Goal: Information Seeking & Learning: Learn about a topic

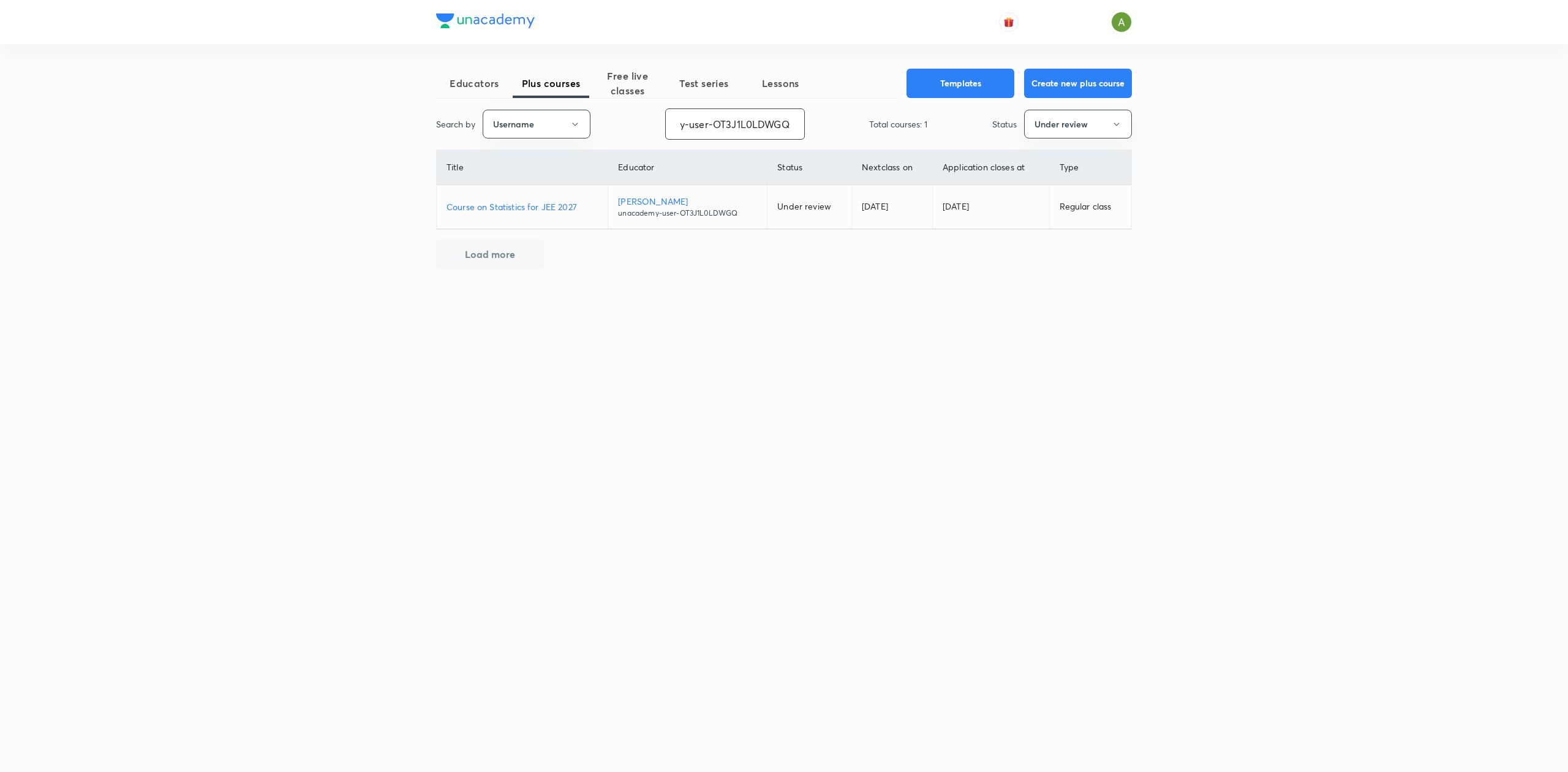
type input "unacademy-user-OT3J1L0LDWGQ"
click at [569, 212] on p "Course on Statistics for JEE 2027" at bounding box center [522, 207] width 151 height 13
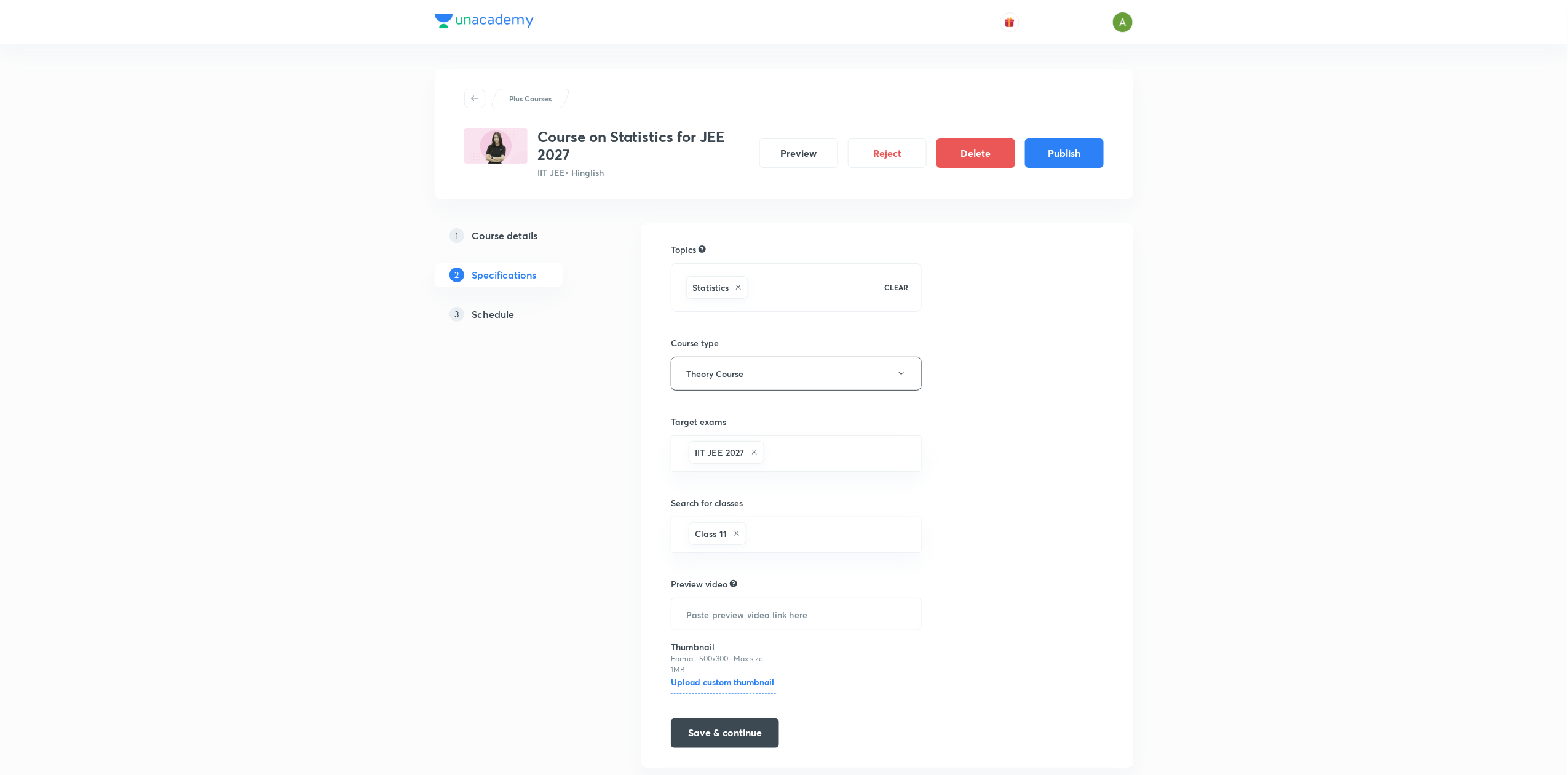
click at [517, 316] on div "3 Schedule" at bounding box center [520, 314] width 142 height 15
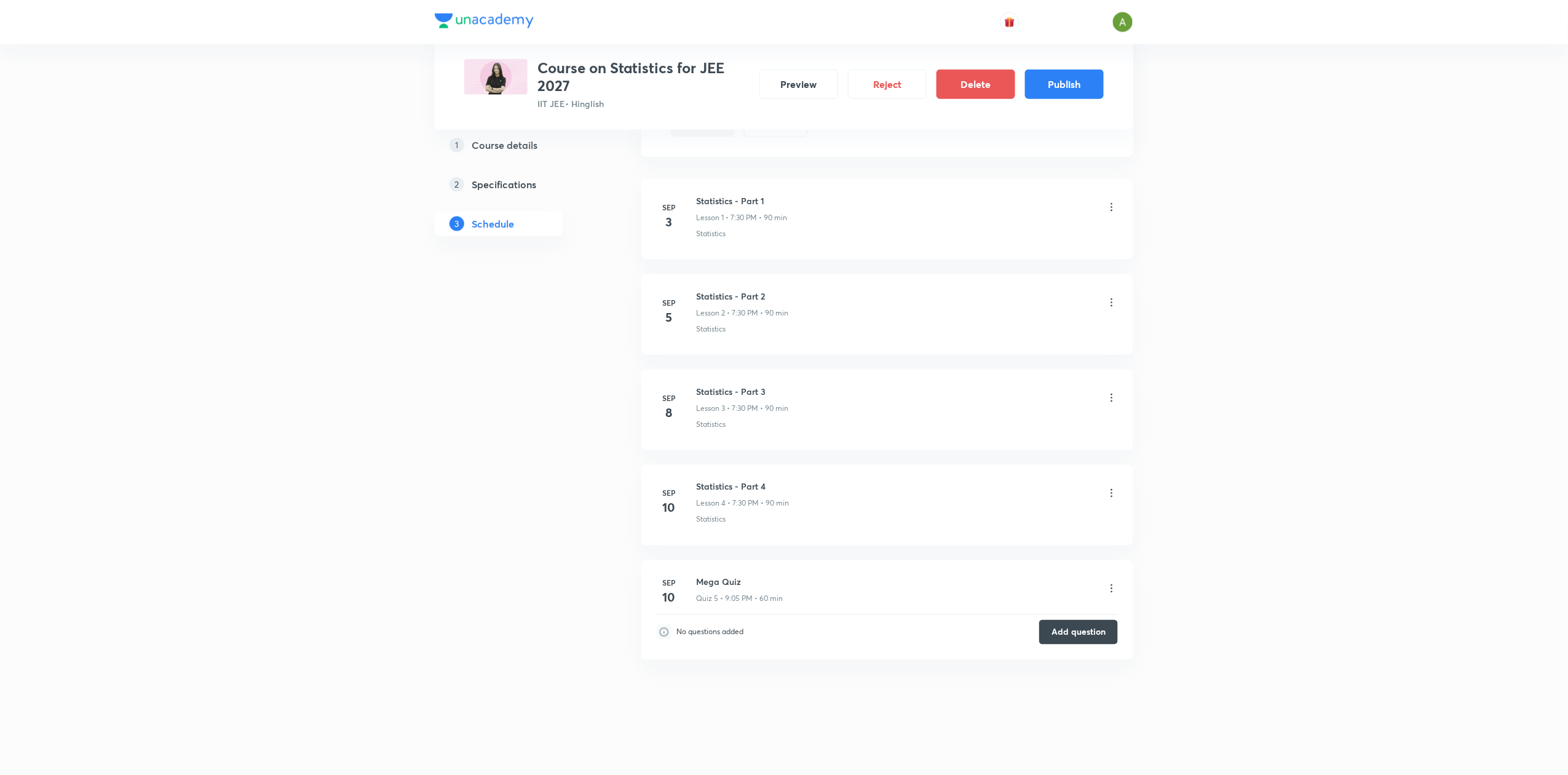
scroll to position [701, 0]
click at [1076, 89] on button "Publish" at bounding box center [1065, 82] width 79 height 29
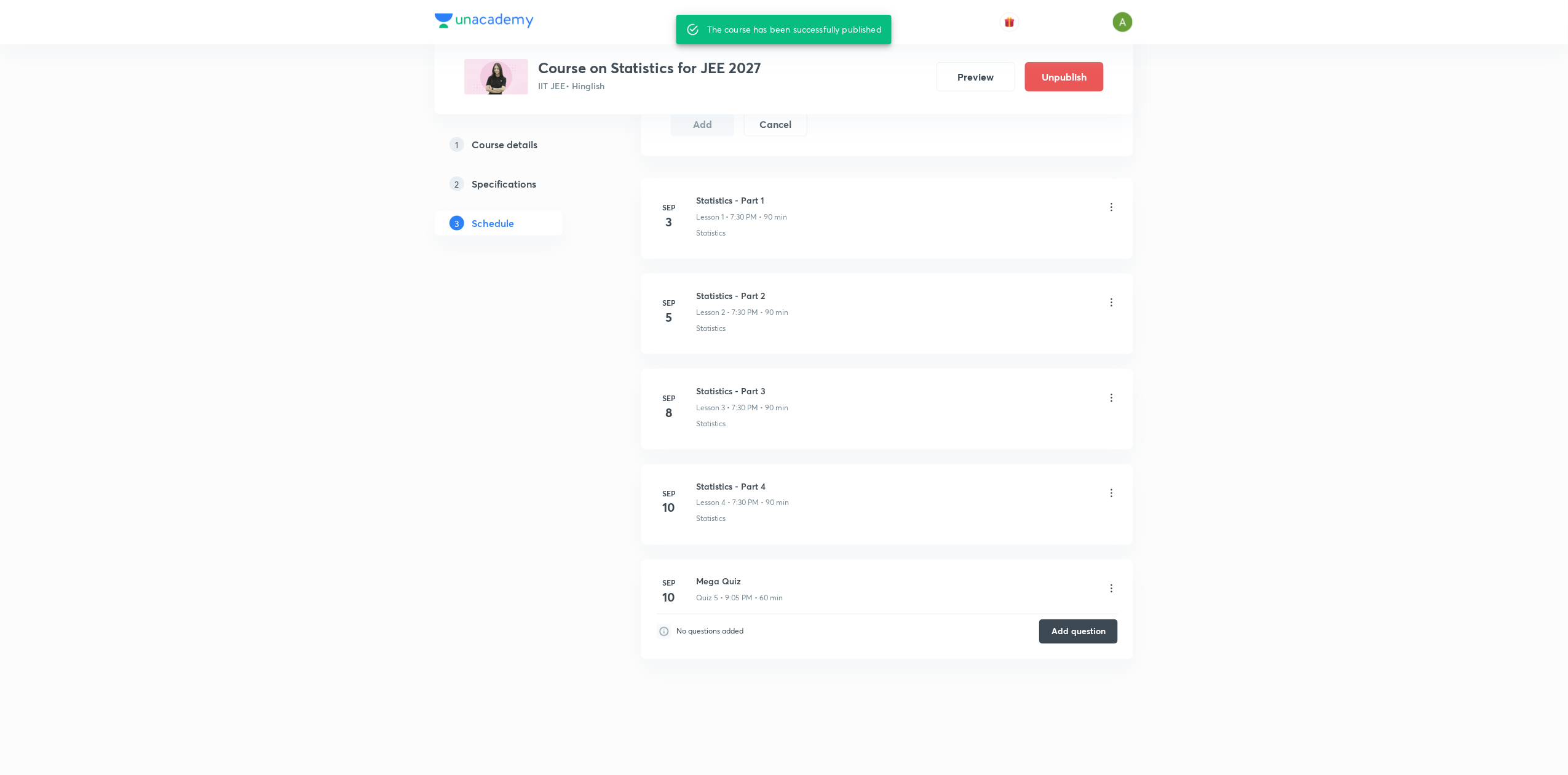
scroll to position [676, 0]
click at [973, 87] on button "Preview" at bounding box center [976, 75] width 79 height 29
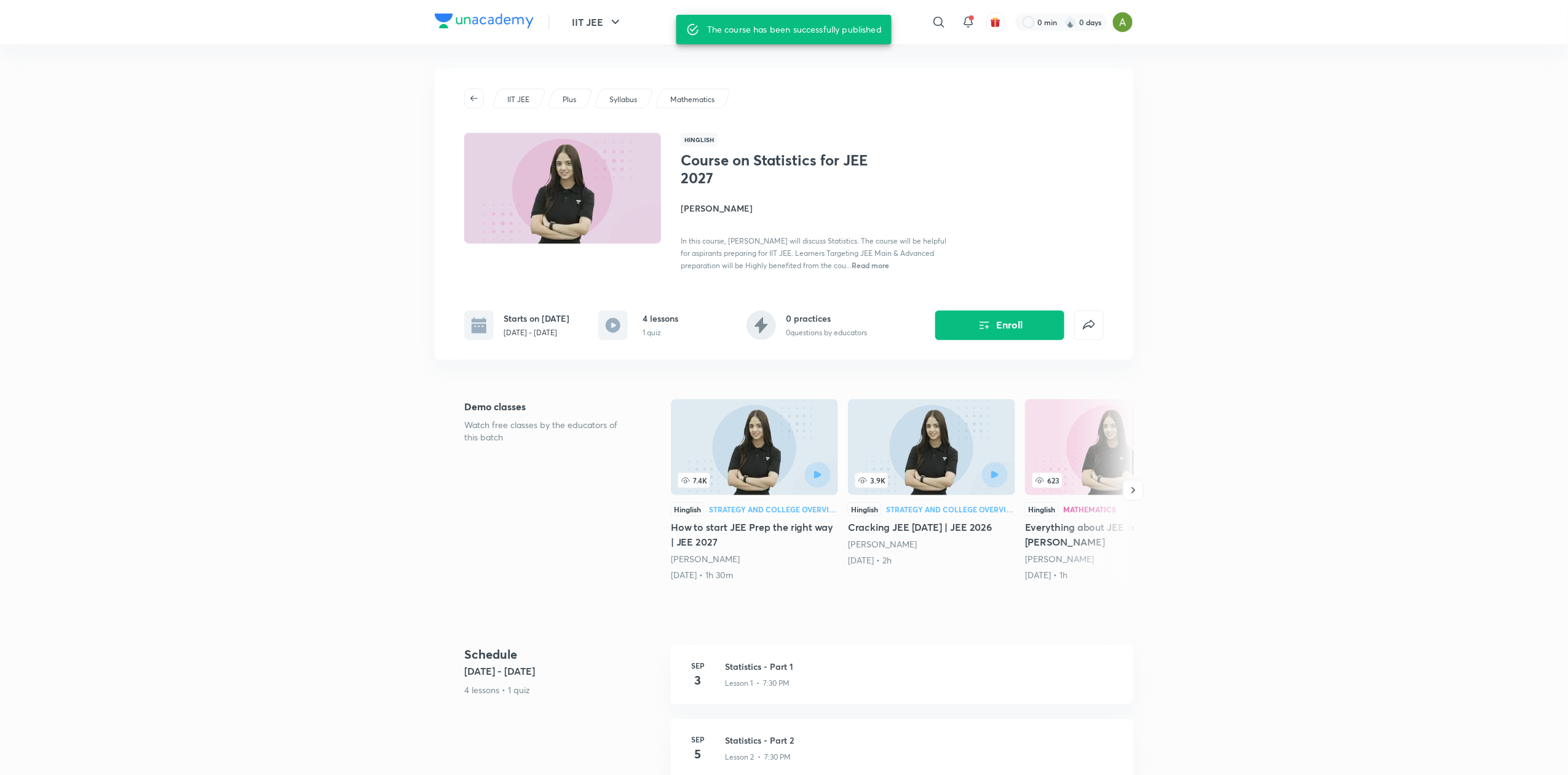
click at [721, 172] on h1 "Course on Statistics for JEE 2027" at bounding box center [781, 169] width 201 height 36
copy h1 "Course on Statistics for JEE 2027"
click at [527, 328] on p "Sep 3 - Sep 10, 2025" at bounding box center [537, 332] width 66 height 11
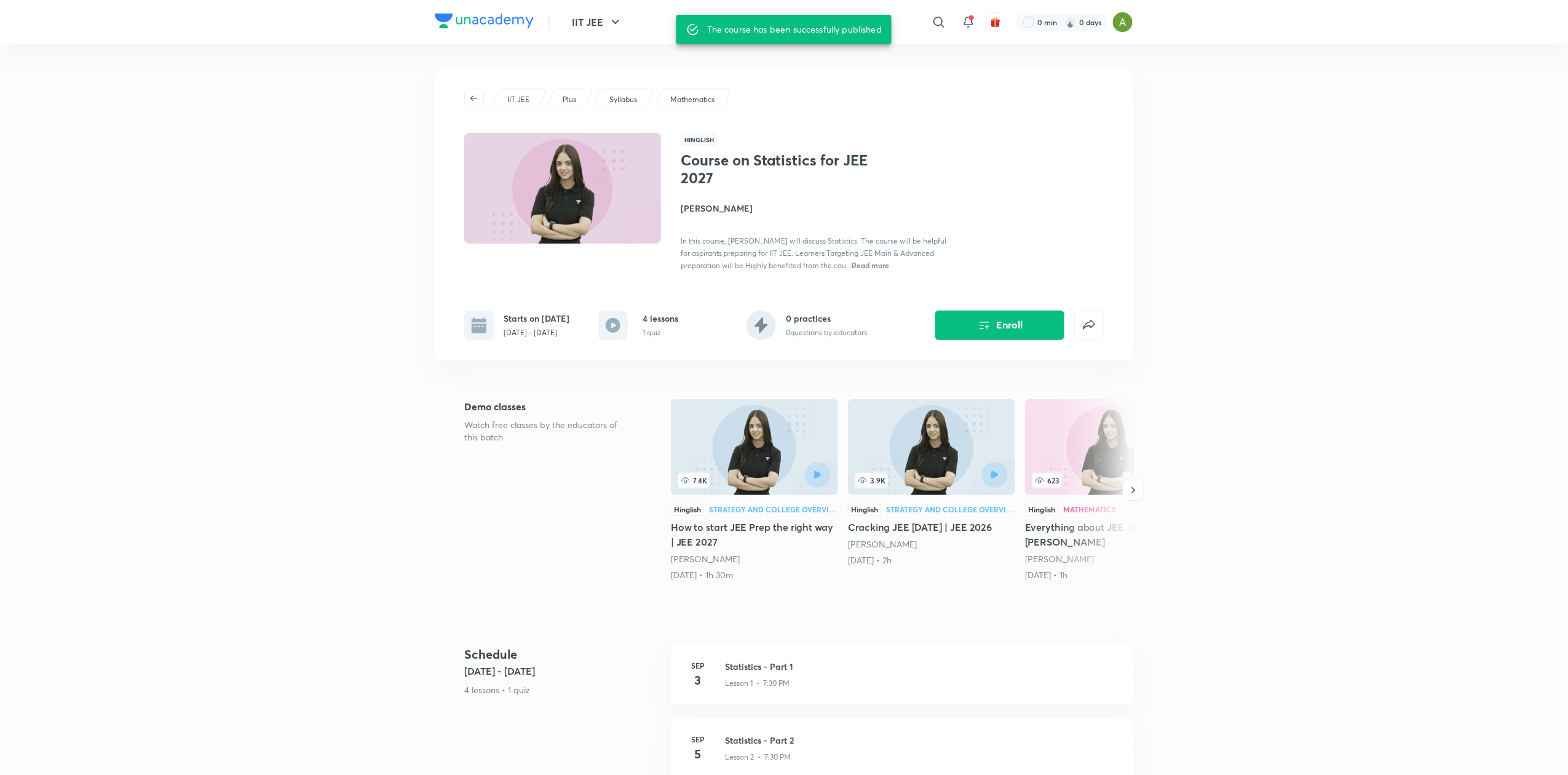
click at [527, 328] on p "Sep 3 - Sep 10, 2025" at bounding box center [537, 332] width 66 height 11
copy div "Sep 3 - Sep 10, 2025"
